Goal: Transaction & Acquisition: Purchase product/service

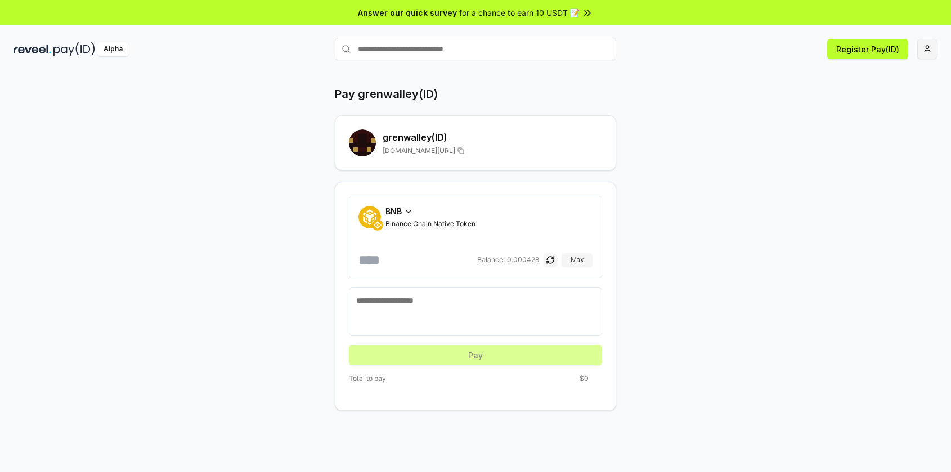
click at [926, 42] on html "Answer our quick survey for a chance to earn 10 USDT 📝 Alpha Register Pay(ID) P…" at bounding box center [475, 236] width 951 height 472
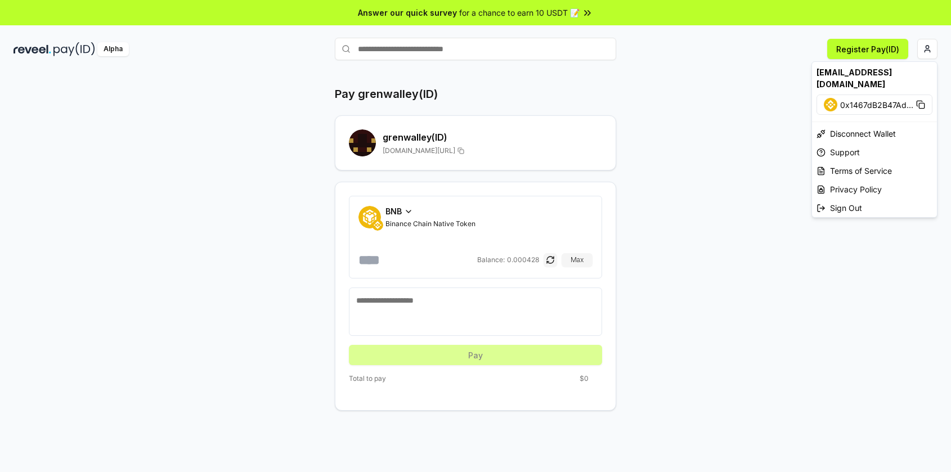
click at [925, 42] on html "Answer our quick survey for a chance to earn 10 USDT 📝 Alpha Register Pay(ID) P…" at bounding box center [475, 236] width 951 height 472
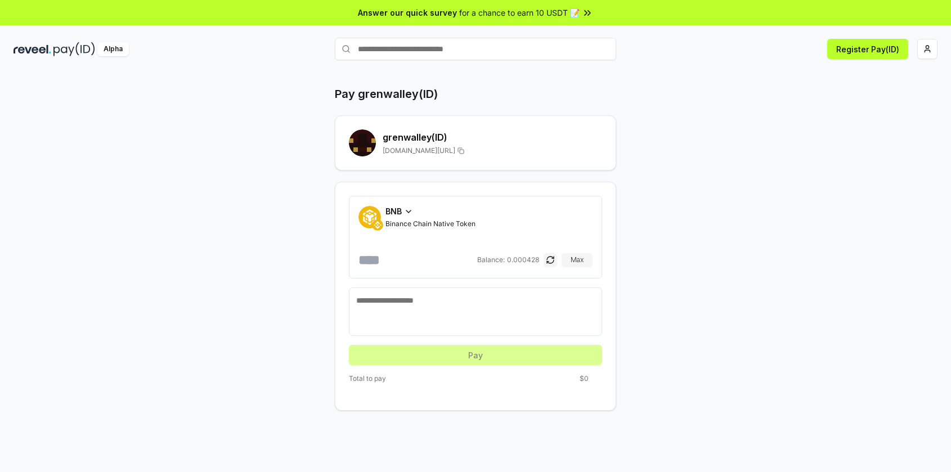
click at [363, 136] on rect at bounding box center [365, 136] width 5 height 5
click at [405, 136] on h2 "grenwalley (ID)" at bounding box center [493, 138] width 220 height 14
click at [556, 262] on button "button" at bounding box center [551, 260] width 14 height 14
click at [554, 261] on button "button" at bounding box center [551, 260] width 14 height 14
click at [578, 260] on button "Max" at bounding box center [577, 260] width 31 height 14
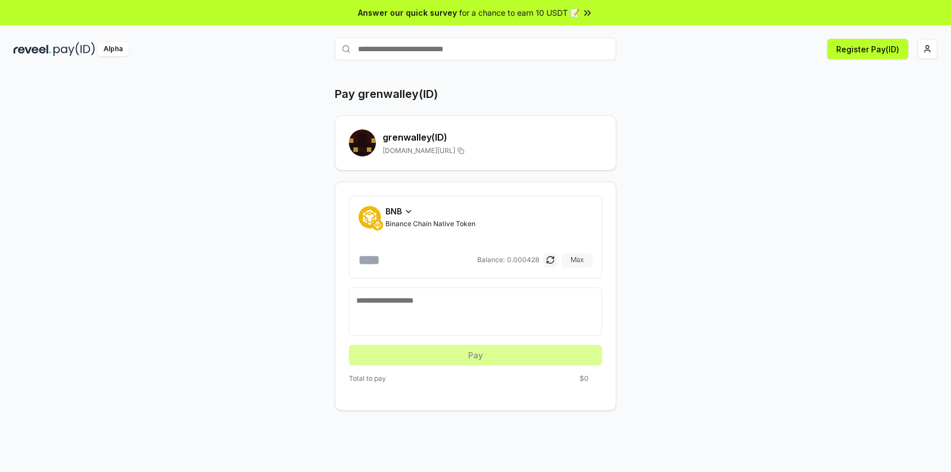
type input "**********"
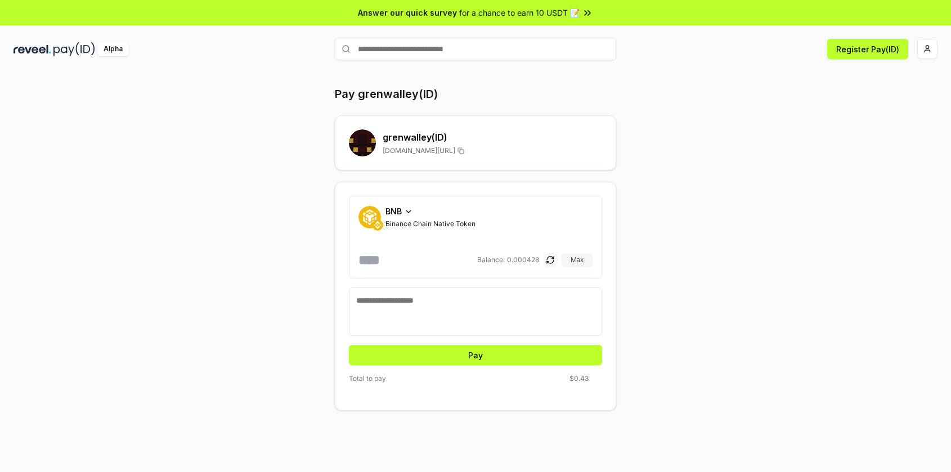
click at [552, 259] on button "button" at bounding box center [551, 260] width 14 height 14
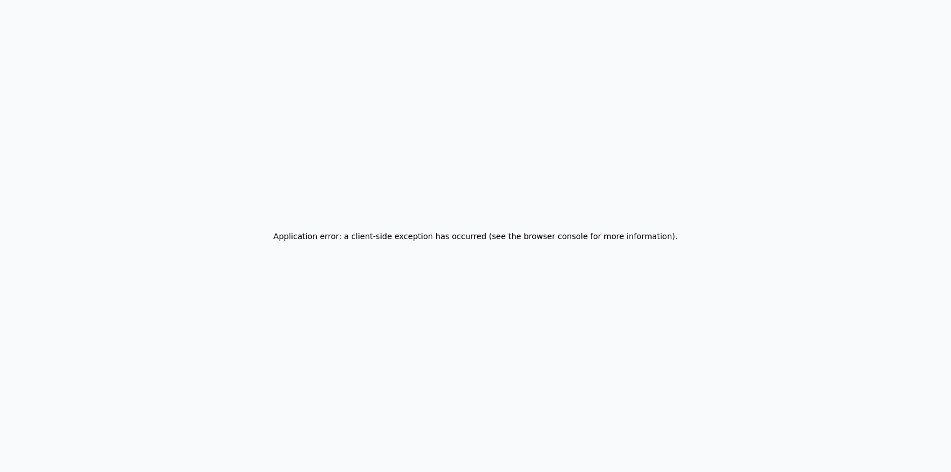
drag, startPoint x: 464, startPoint y: 80, endPoint x: 447, endPoint y: 80, distance: 17.5
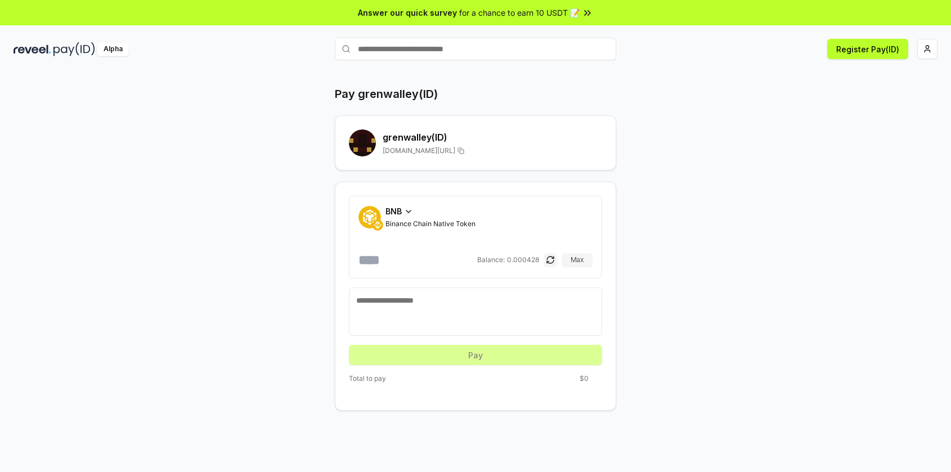
click at [396, 210] on span "BNB" at bounding box center [394, 211] width 16 height 12
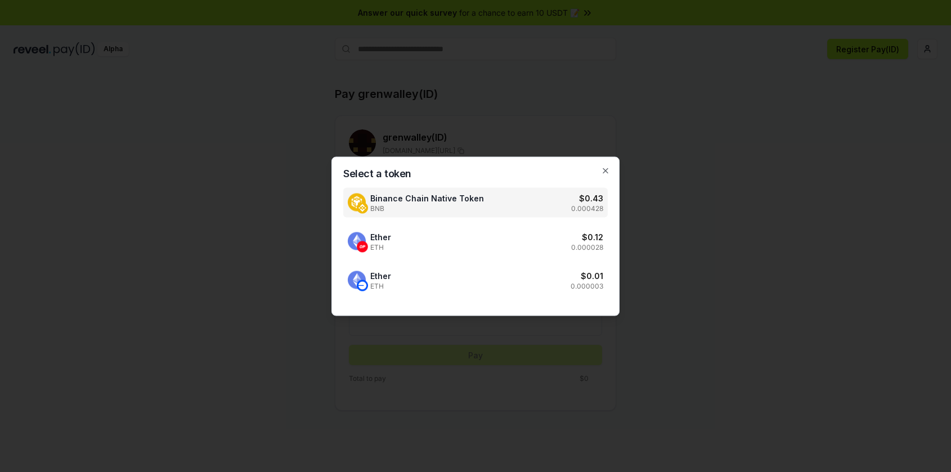
click at [744, 135] on div at bounding box center [475, 236] width 951 height 472
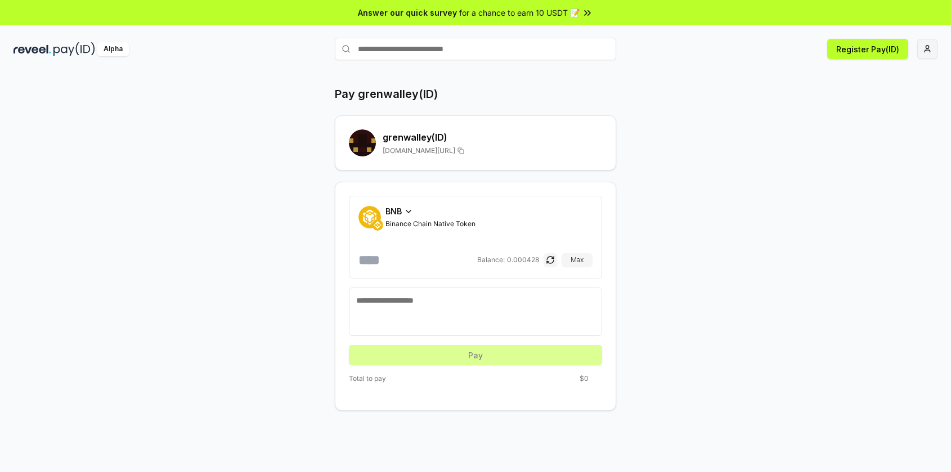
click at [925, 46] on html "Answer our quick survey for a chance to earn 10 USDT 📝 Alpha Register Pay(ID) P…" at bounding box center [475, 236] width 951 height 472
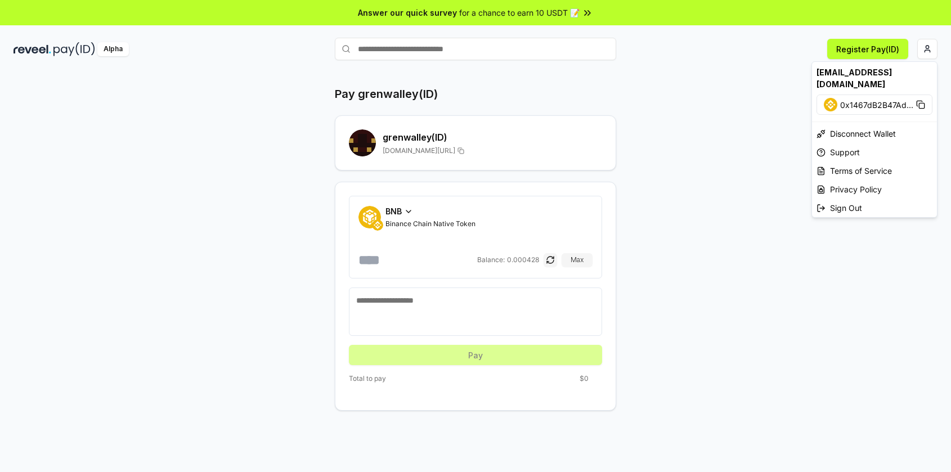
click at [928, 45] on html "Answer our quick survey for a chance to earn 10 USDT 📝 Alpha Register Pay(ID) P…" at bounding box center [475, 236] width 951 height 472
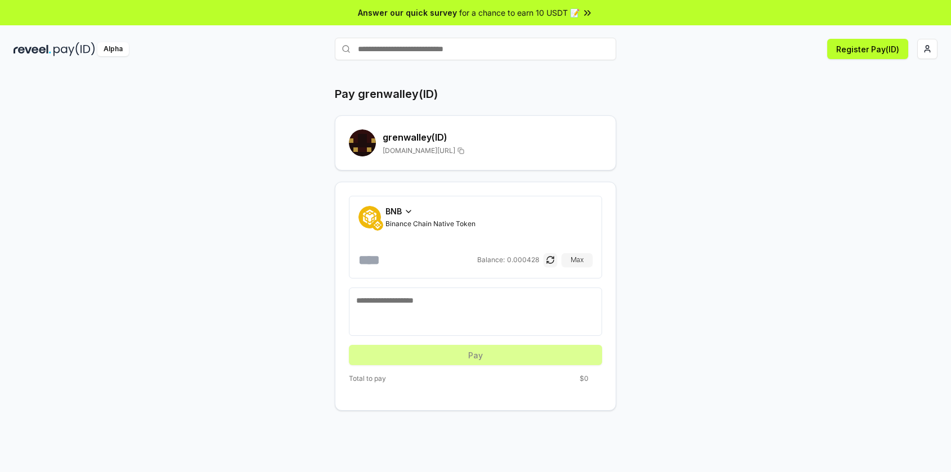
click at [396, 203] on div "BNB Binance Chain Native Token Balance: 0.000428 Max" at bounding box center [475, 237] width 253 height 83
click at [402, 212] on div "BNB" at bounding box center [431, 211] width 90 height 12
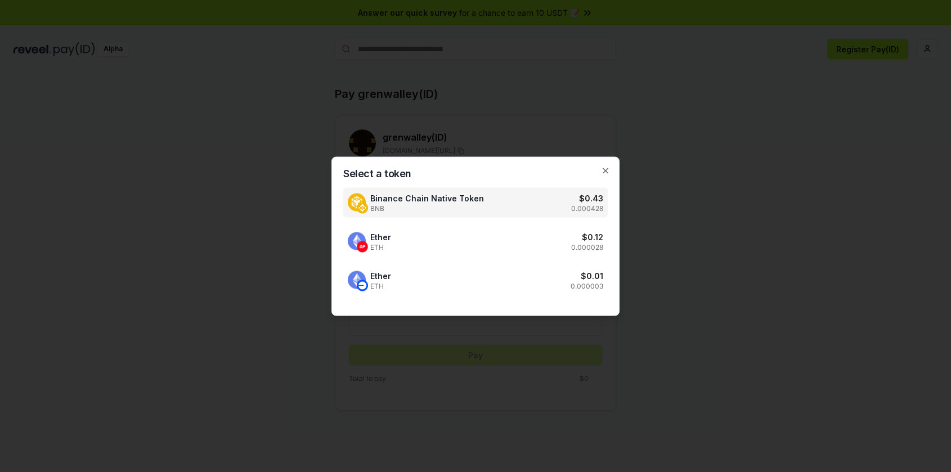
click at [676, 75] on div at bounding box center [475, 236] width 951 height 472
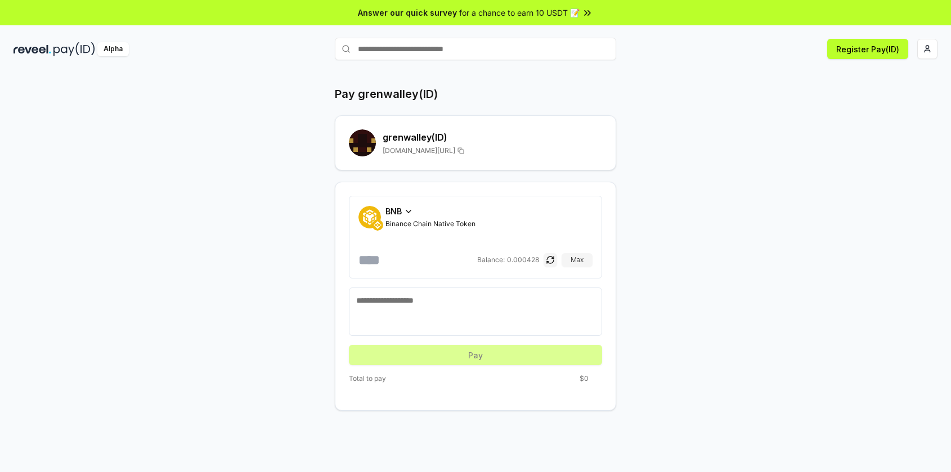
click at [402, 206] on div "BNB" at bounding box center [431, 211] width 90 height 12
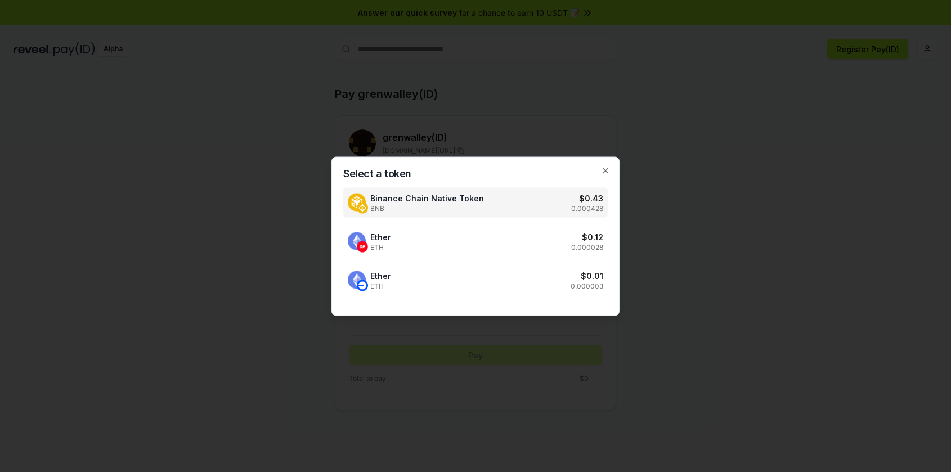
click at [748, 99] on div at bounding box center [475, 236] width 951 height 472
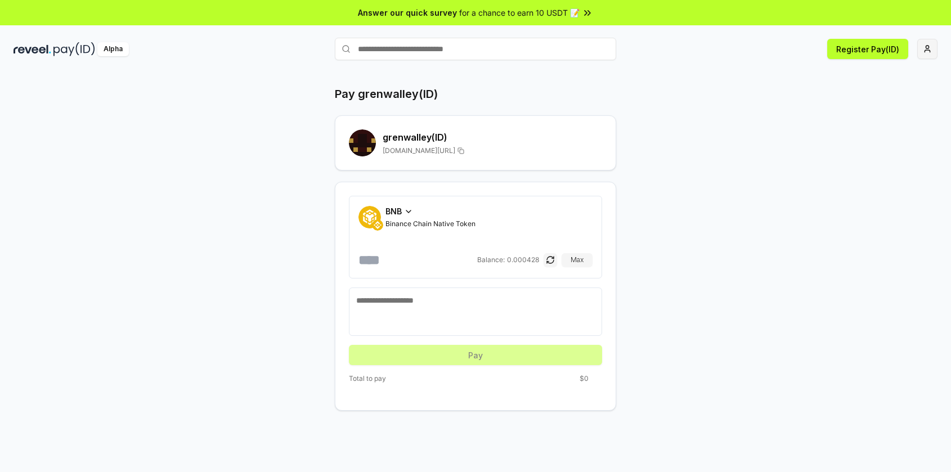
click at [922, 43] on html "Answer our quick survey for a chance to earn 10 USDT 📝 Alpha Register Pay(ID) P…" at bounding box center [475, 236] width 951 height 472
